Goal: Transaction & Acquisition: Book appointment/travel/reservation

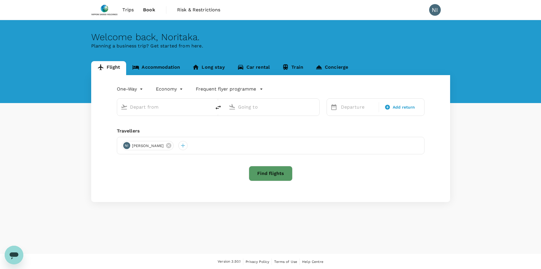
type input "roundtrip"
type input "Singapore Changi (SIN)"
type input "[PERSON_NAME] Intl (MNL)"
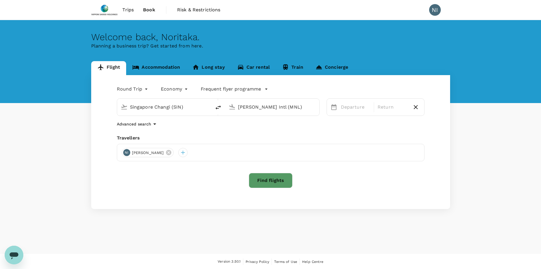
click at [281, 108] on input "[PERSON_NAME] Intl (MNL)" at bounding box center [272, 107] width 69 height 9
type input "Pune (PNQ)"
click at [420, 158] on div "7" at bounding box center [419, 157] width 11 height 11
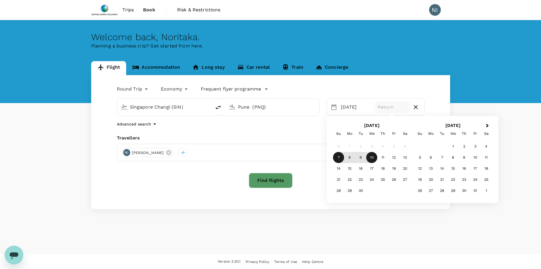
click at [370, 158] on div "10" at bounding box center [371, 157] width 11 height 11
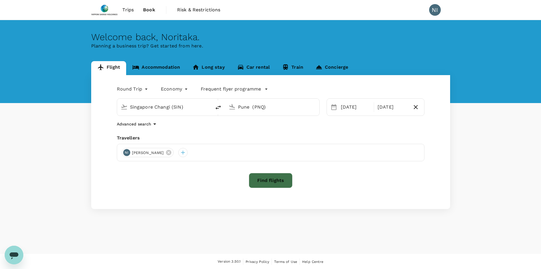
click at [264, 181] on button "Find flights" at bounding box center [271, 180] width 44 height 15
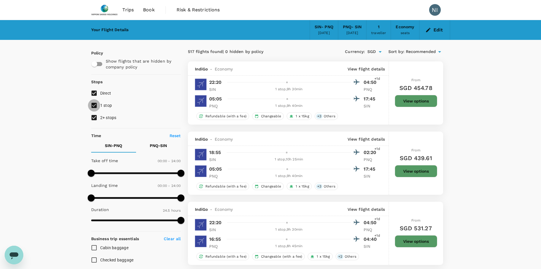
click at [95, 104] on input "1 stop" at bounding box center [94, 105] width 12 height 12
checkbox input "false"
click at [94, 117] on input "2+ stops" at bounding box center [94, 118] width 12 height 12
checkbox input "false"
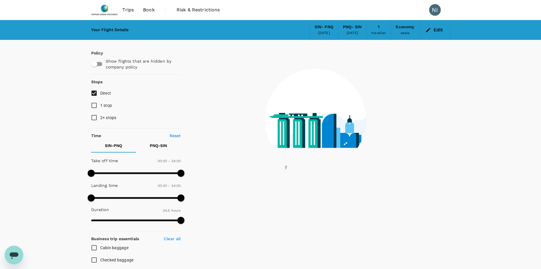
click at [64, 126] on div "Your Flight Details SIN - PNQ [DATE] PNQ - SIN [DATE] 1 traveller Economy seats…" at bounding box center [270, 230] width 541 height 421
